Goal: Task Accomplishment & Management: Manage account settings

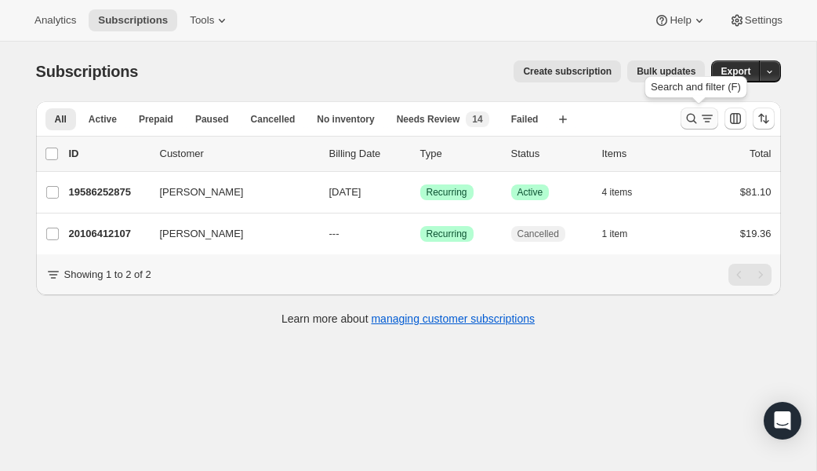
click at [697, 122] on icon "Search and filter results" at bounding box center [692, 119] width 16 height 16
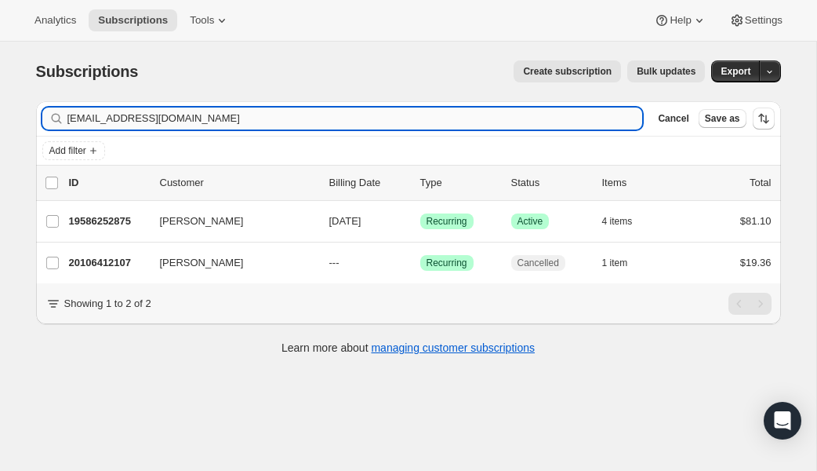
click at [340, 115] on input "[EMAIL_ADDRESS][DOMAIN_NAME]" at bounding box center [355, 118] width 576 height 22
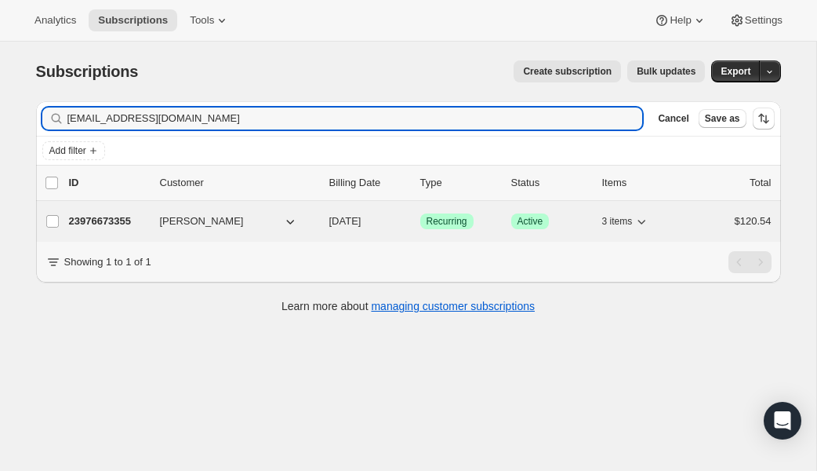
type input "[EMAIL_ADDRESS][DOMAIN_NAME]"
click at [100, 218] on p "23976673355" at bounding box center [108, 221] width 78 height 16
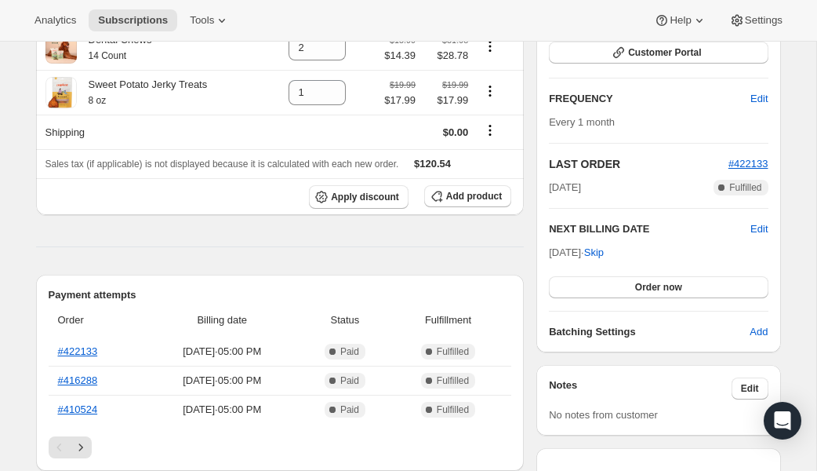
scroll to position [11, 0]
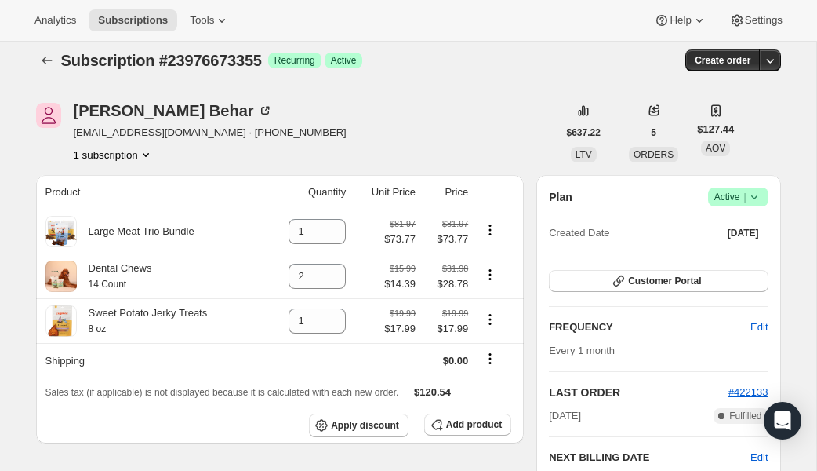
click at [759, 196] on icon at bounding box center [755, 197] width 16 height 16
click at [744, 255] on span "Cancel subscription" at bounding box center [732, 255] width 89 height 12
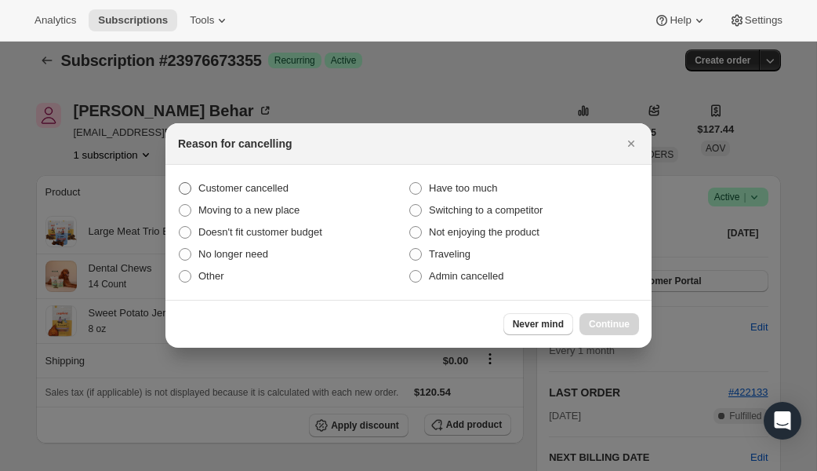
click at [211, 183] on span "Customer cancelled" at bounding box center [243, 188] width 90 height 12
click at [180, 183] on input "Customer cancelled" at bounding box center [179, 182] width 1 height 1
radio input "true"
click at [587, 332] on button "Continue" at bounding box center [610, 324] width 60 height 22
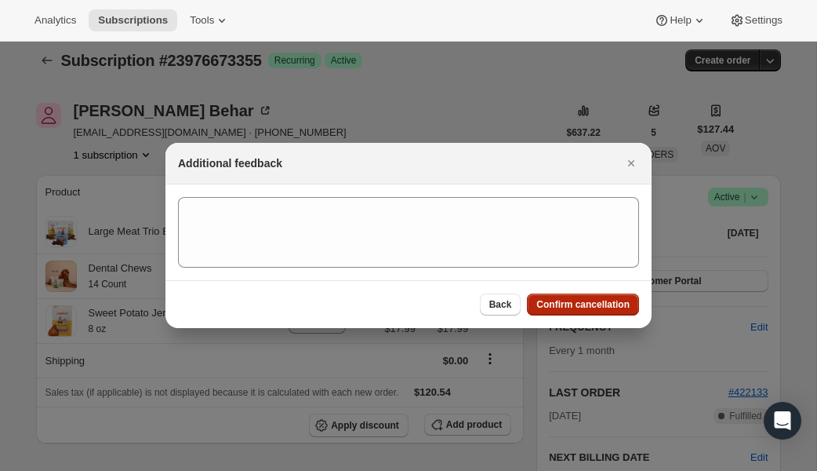
click at [588, 308] on span "Confirm cancellation" at bounding box center [583, 304] width 93 height 13
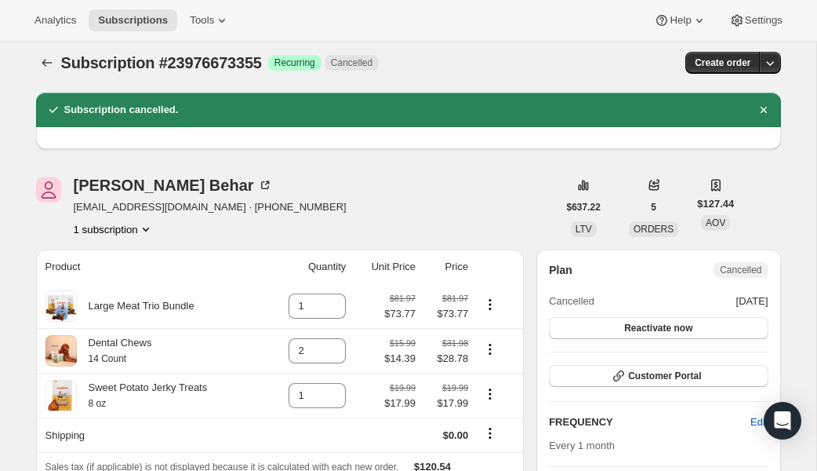
scroll to position [2, 0]
